Goal: Task Accomplishment & Management: Complete application form

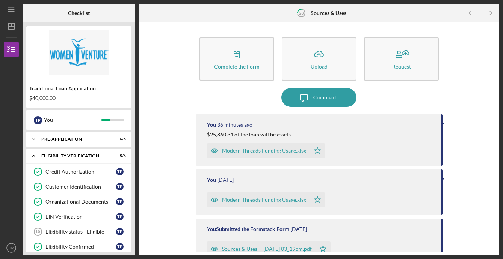
scroll to position [267, 0]
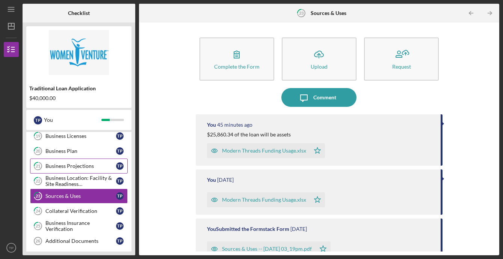
click at [54, 170] on link "21 Business Projections T P" at bounding box center [79, 166] width 98 height 15
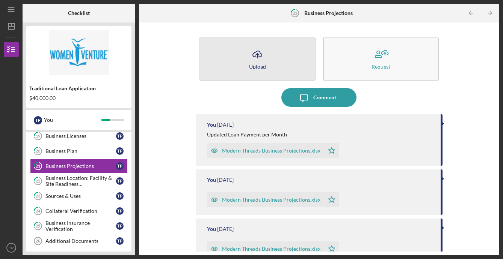
click at [268, 56] on button "Icon/Upload Upload" at bounding box center [257, 59] width 116 height 43
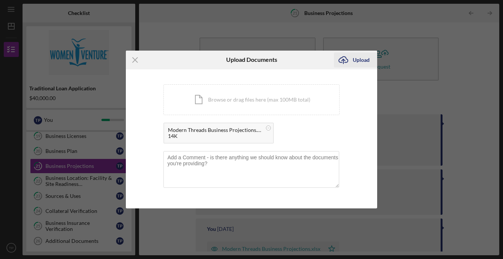
click at [361, 61] on div "Upload" at bounding box center [360, 60] width 17 height 15
